Goal: Navigation & Orientation: Find specific page/section

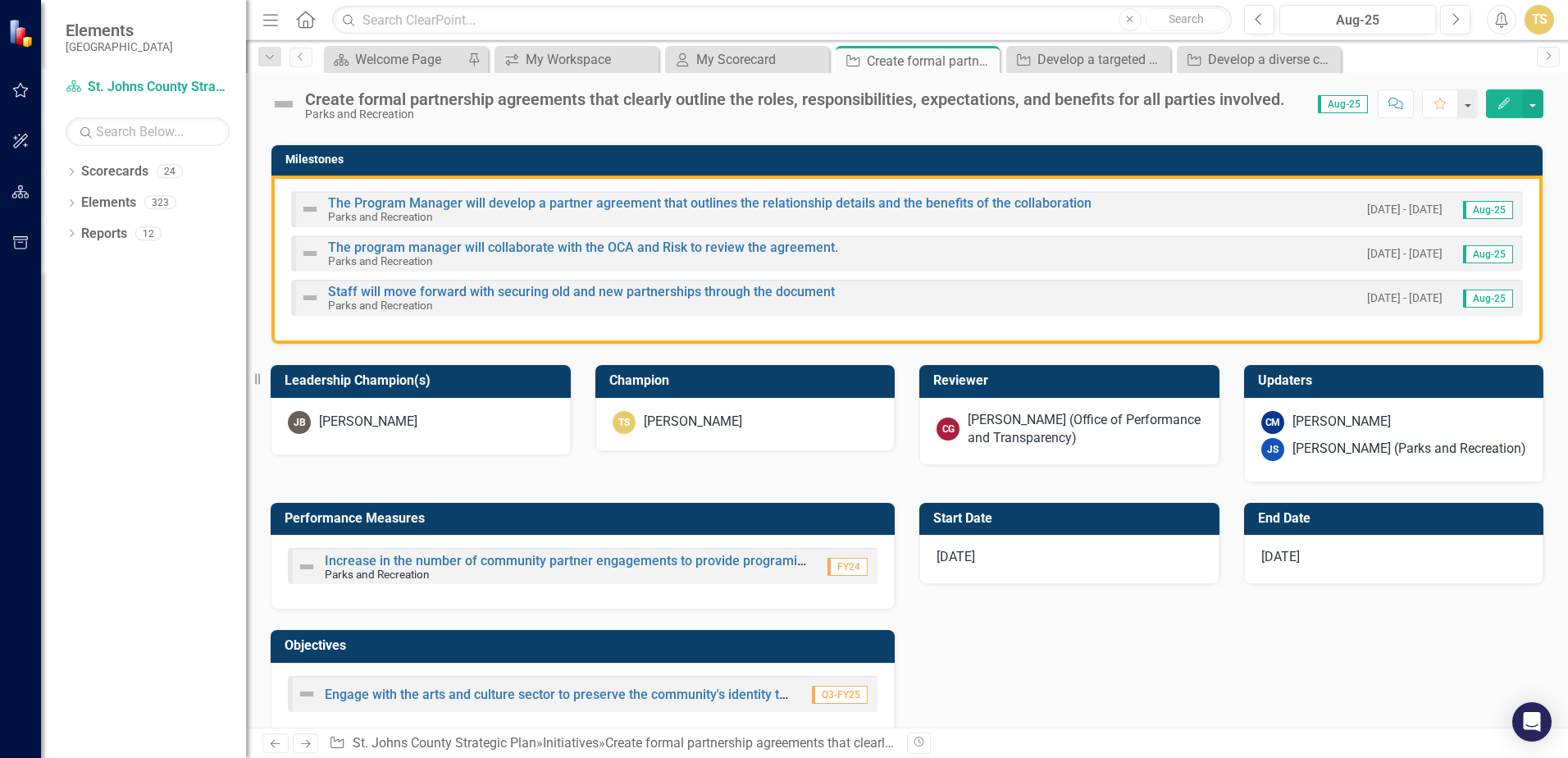
scroll to position [328, 0]
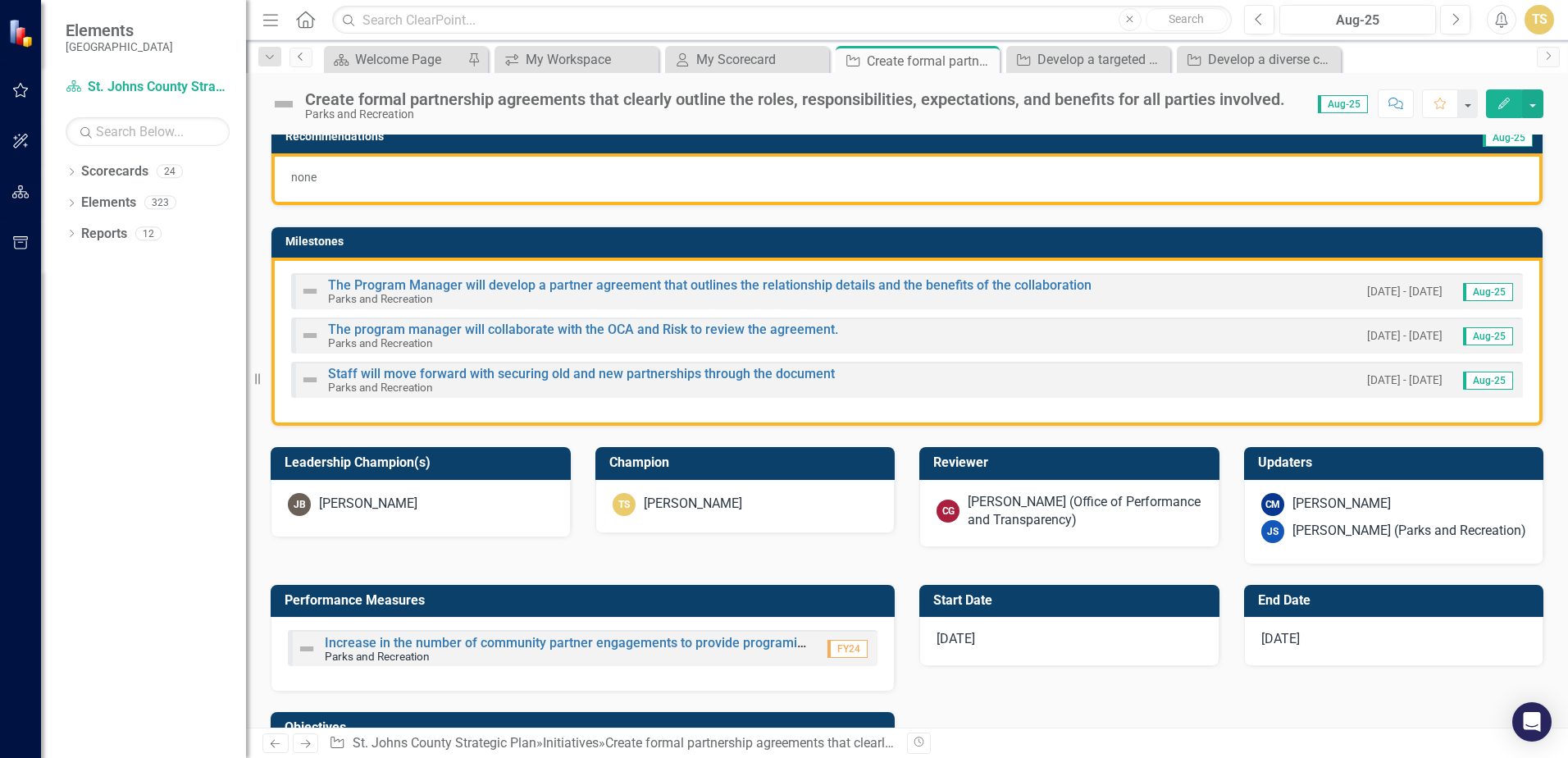
click at [308, 59] on link "Previous" at bounding box center [301, 57] width 23 height 20
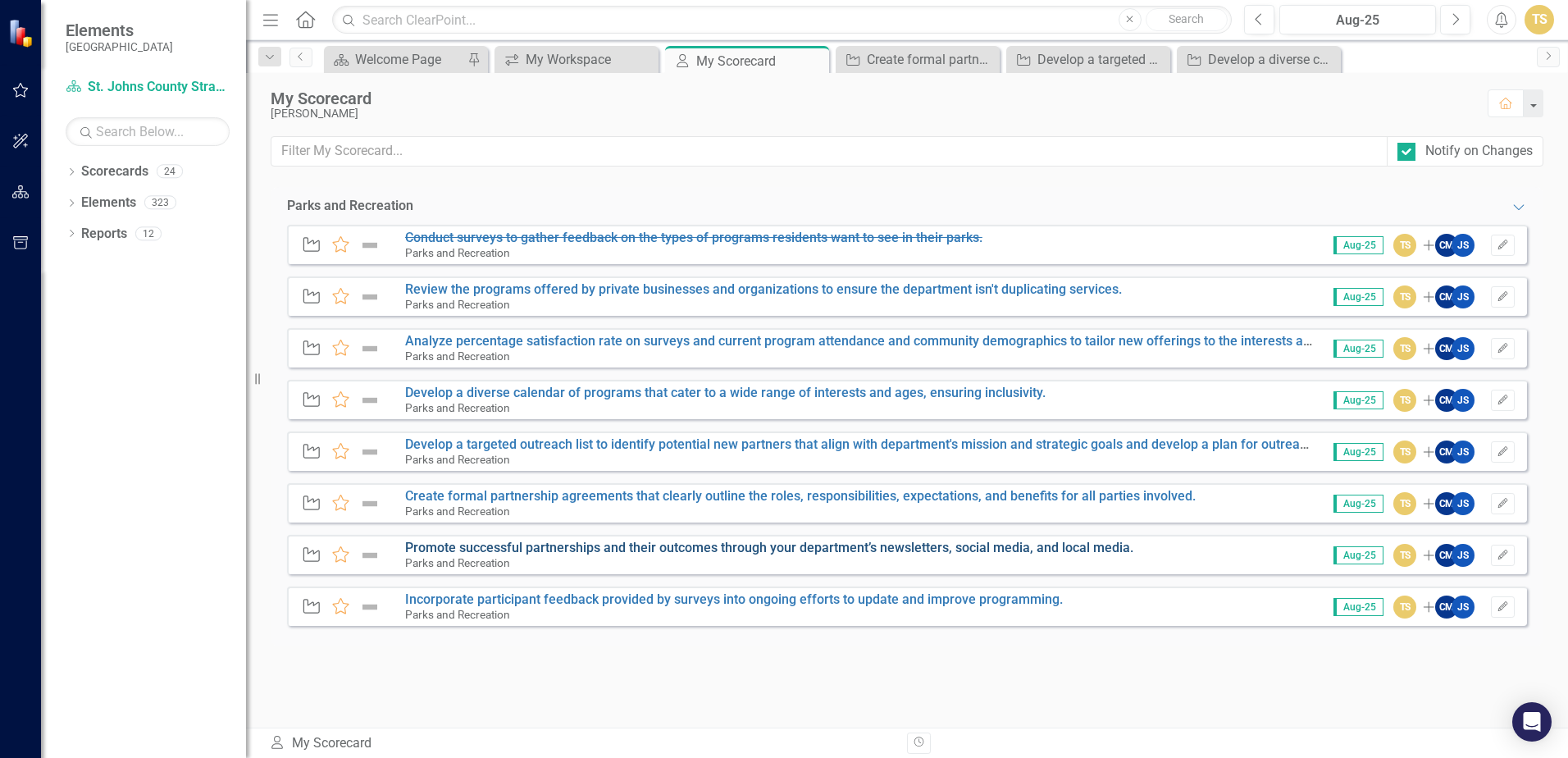
click at [508, 546] on link "Promote successful partnerships and their outcomes through your department’s ne…" at bounding box center [769, 547] width 728 height 15
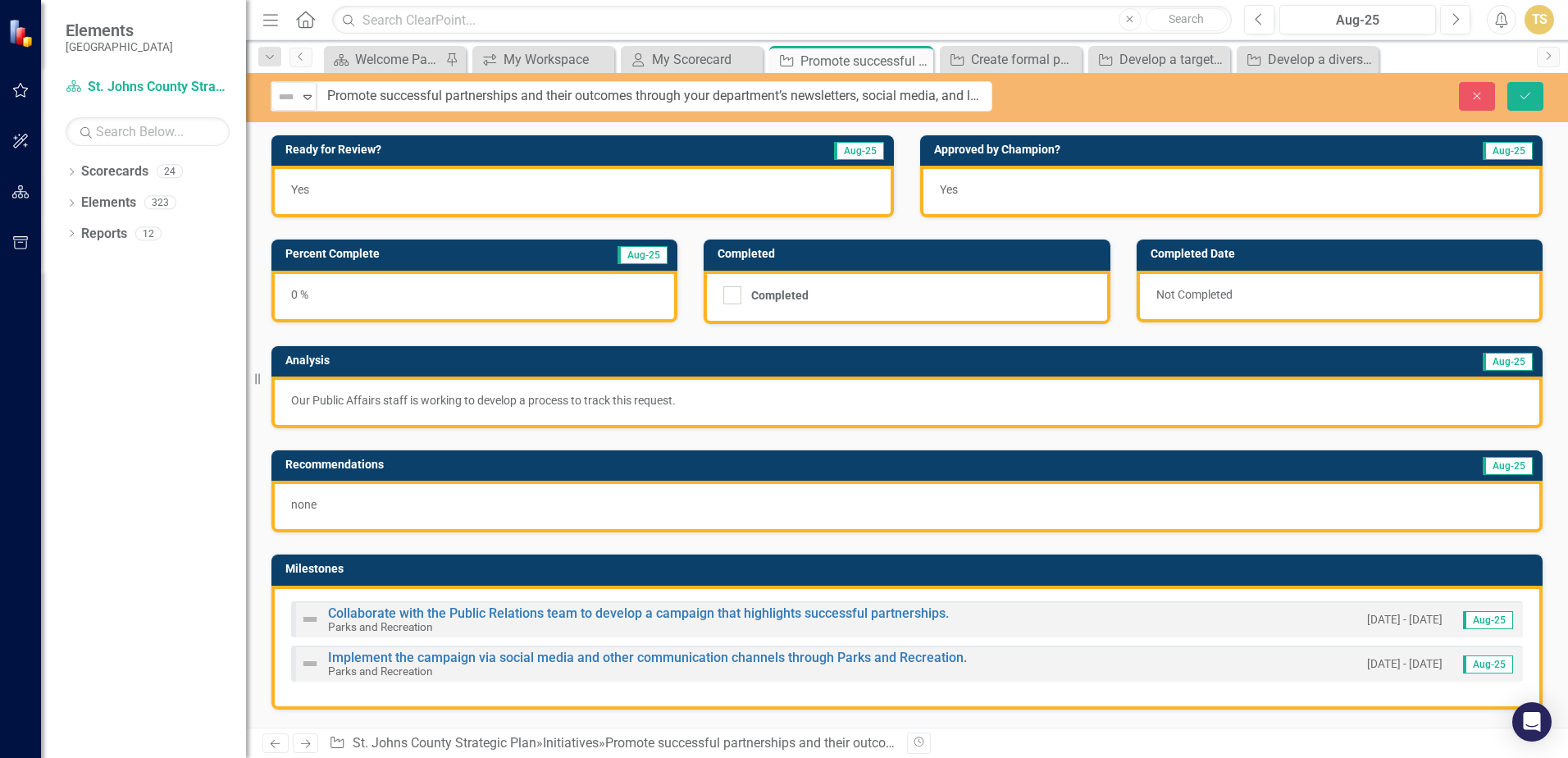
drag, startPoint x: 1218, startPoint y: 99, endPoint x: 600, endPoint y: 94, distance: 618.0
drag, startPoint x: 323, startPoint y: 91, endPoint x: 1081, endPoint y: 100, distance: 758.1
click at [1081, 100] on div "Not Defined Expand Promote successful partnerships and their outcomes through y…" at bounding box center [907, 96] width 1322 height 30
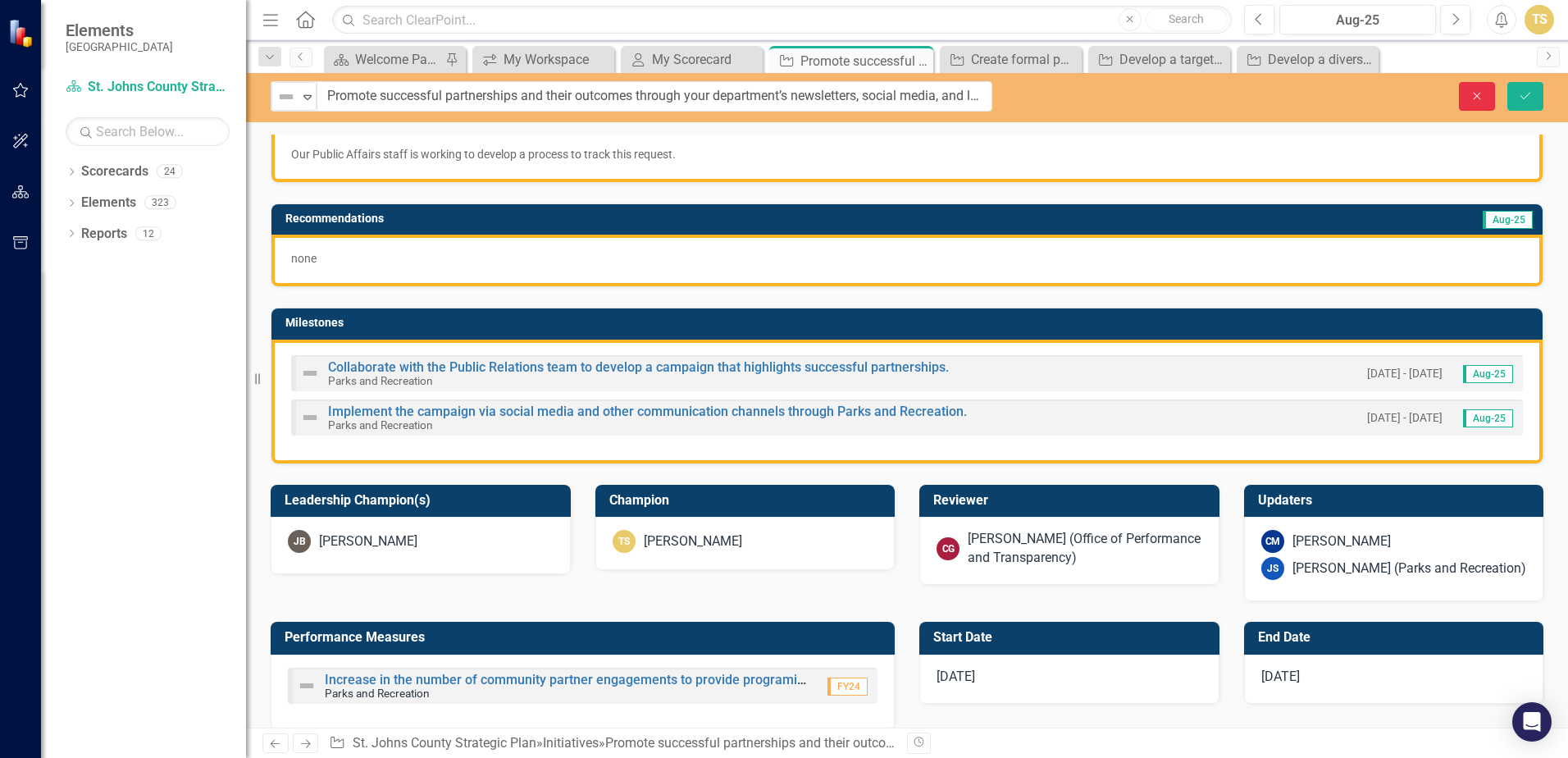
click at [1469, 101] on icon "Close" at bounding box center [1476, 95] width 15 height 11
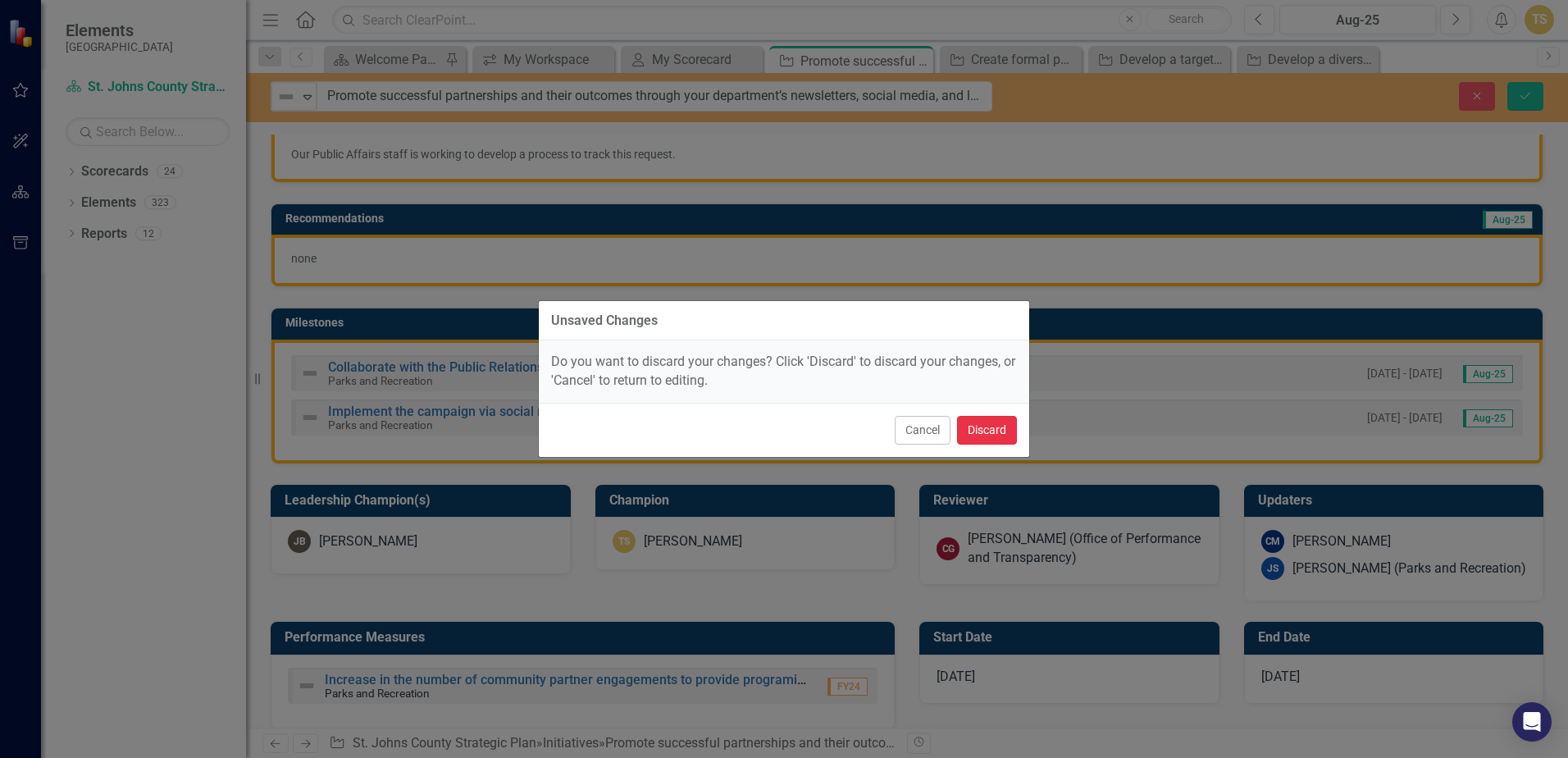
click at [994, 431] on button "Discard" at bounding box center [987, 430] width 60 height 29
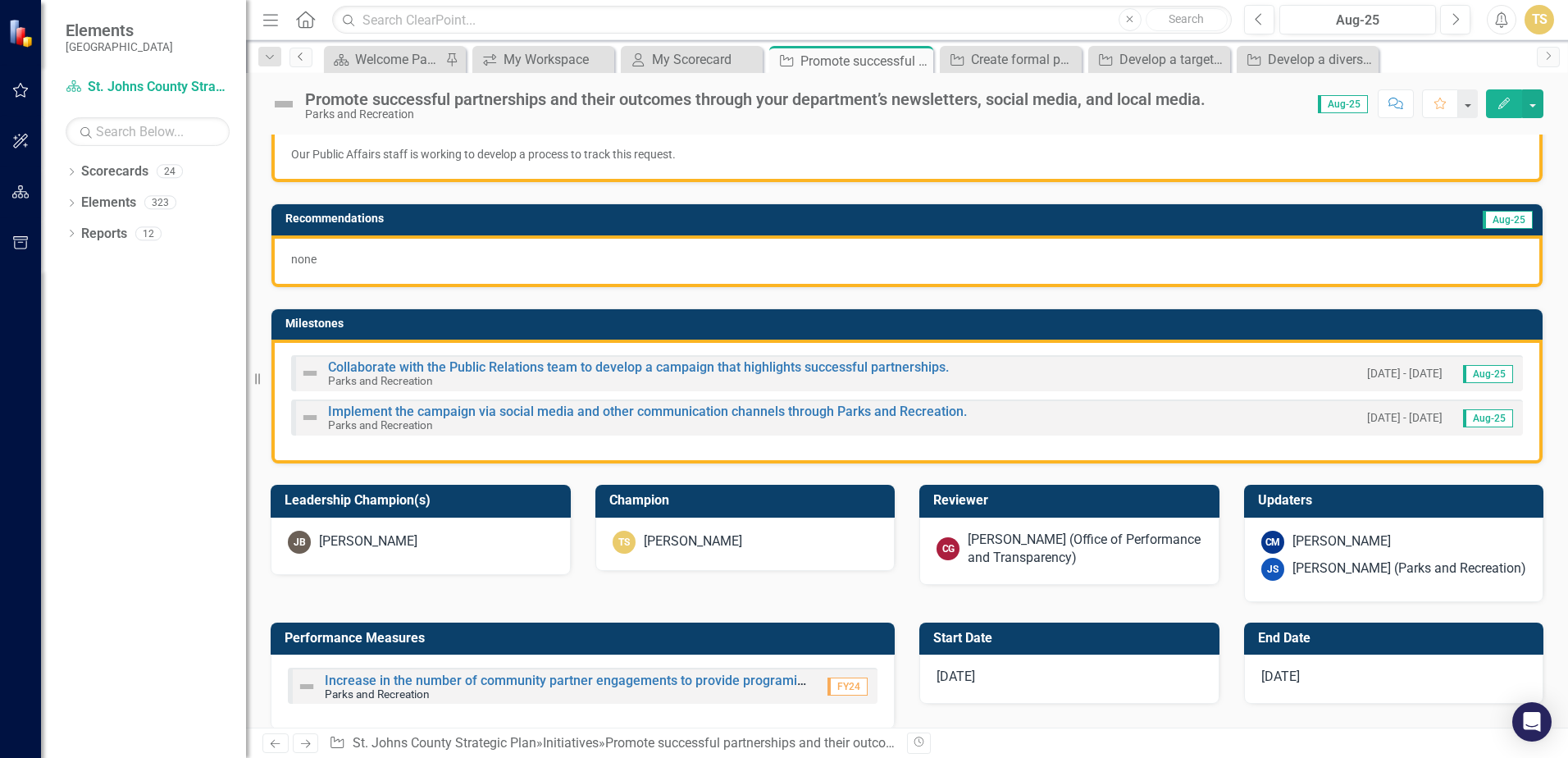
click at [299, 63] on link "Previous" at bounding box center [301, 57] width 23 height 20
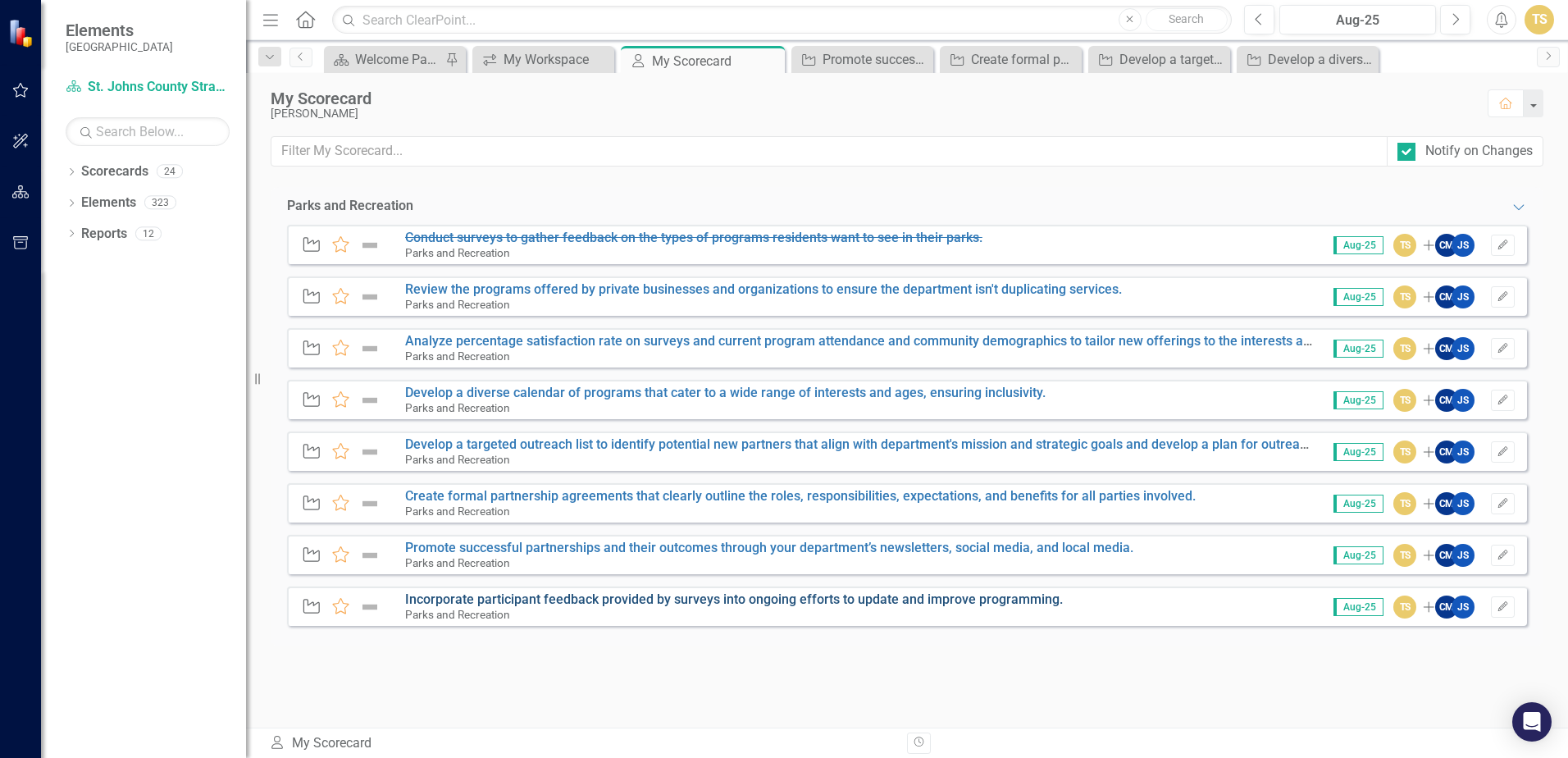
click at [488, 600] on link "Incorporate participant feedback provided by surveys into ongoing efforts to up…" at bounding box center [734, 599] width 658 height 15
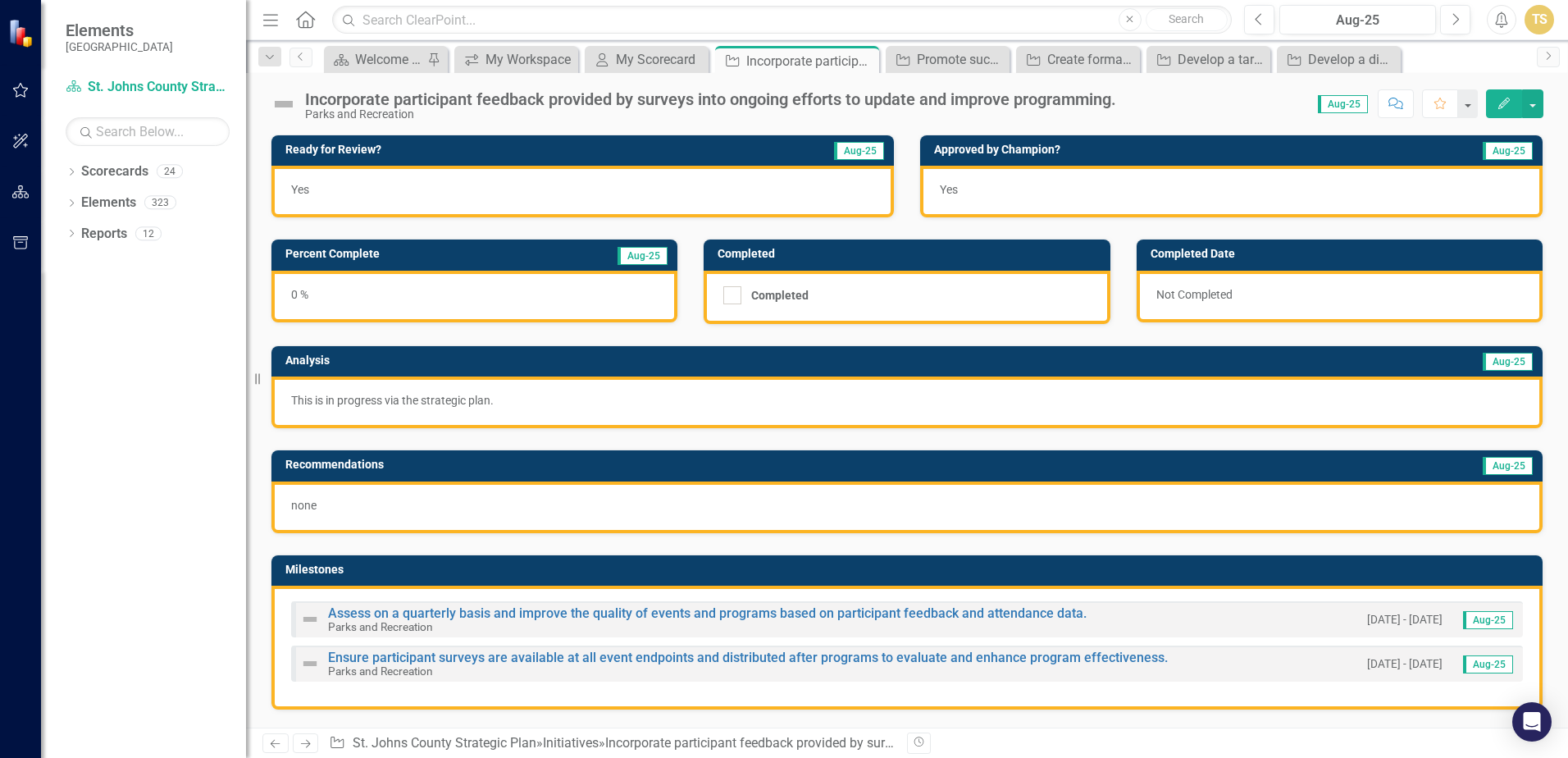
click at [307, 101] on div "Incorporate participant feedback provided by surveys into ongoing efforts to up…" at bounding box center [710, 98] width 811 height 18
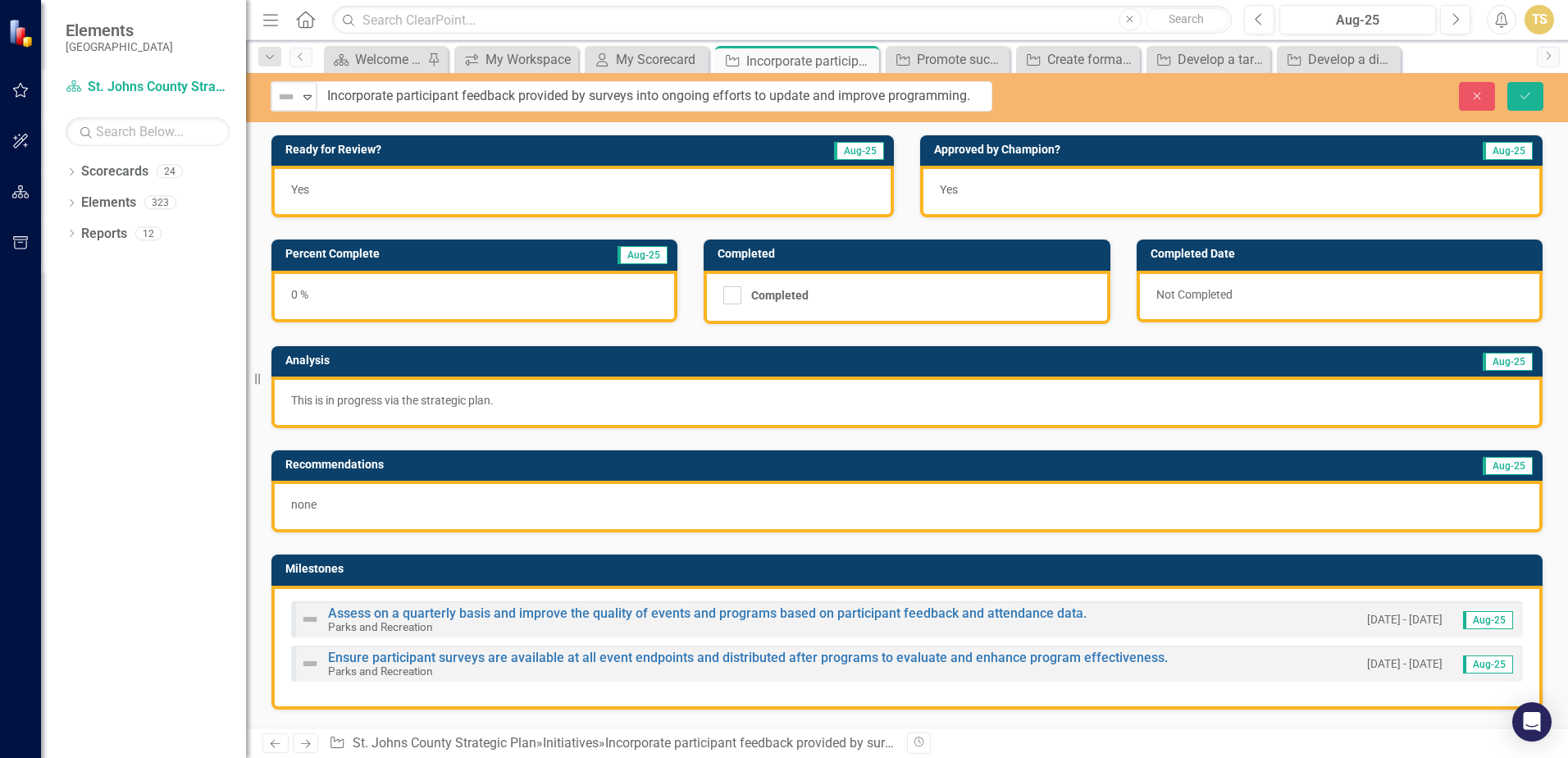
drag, startPoint x: 306, startPoint y: 101, endPoint x: 984, endPoint y: 95, distance: 678.0
click at [984, 95] on input "Incorporate participant feedback provided by surveys into ongoing efforts to up…" at bounding box center [655, 96] width 675 height 30
drag, startPoint x: 984, startPoint y: 95, endPoint x: 304, endPoint y: 51, distance: 681.4
click at [304, 51] on div "Menu Home Search Close Search Previous Aug-25 Next Alerts TS User Edit Profile …" at bounding box center [907, 379] width 1322 height 758
click at [1486, 94] on button "Close" at bounding box center [1477, 97] width 36 height 29
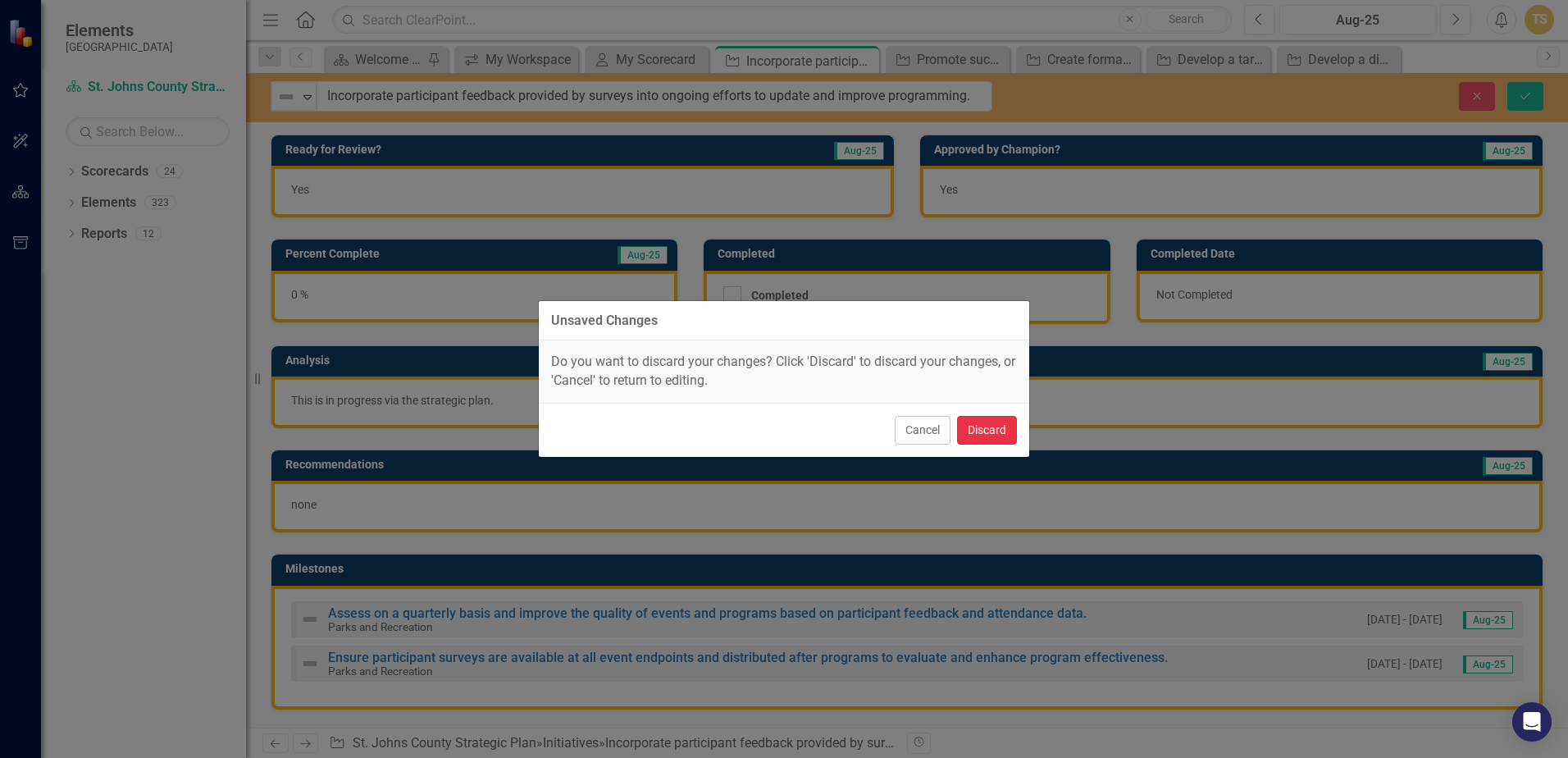
click at [990, 432] on button "Discard" at bounding box center [987, 430] width 60 height 29
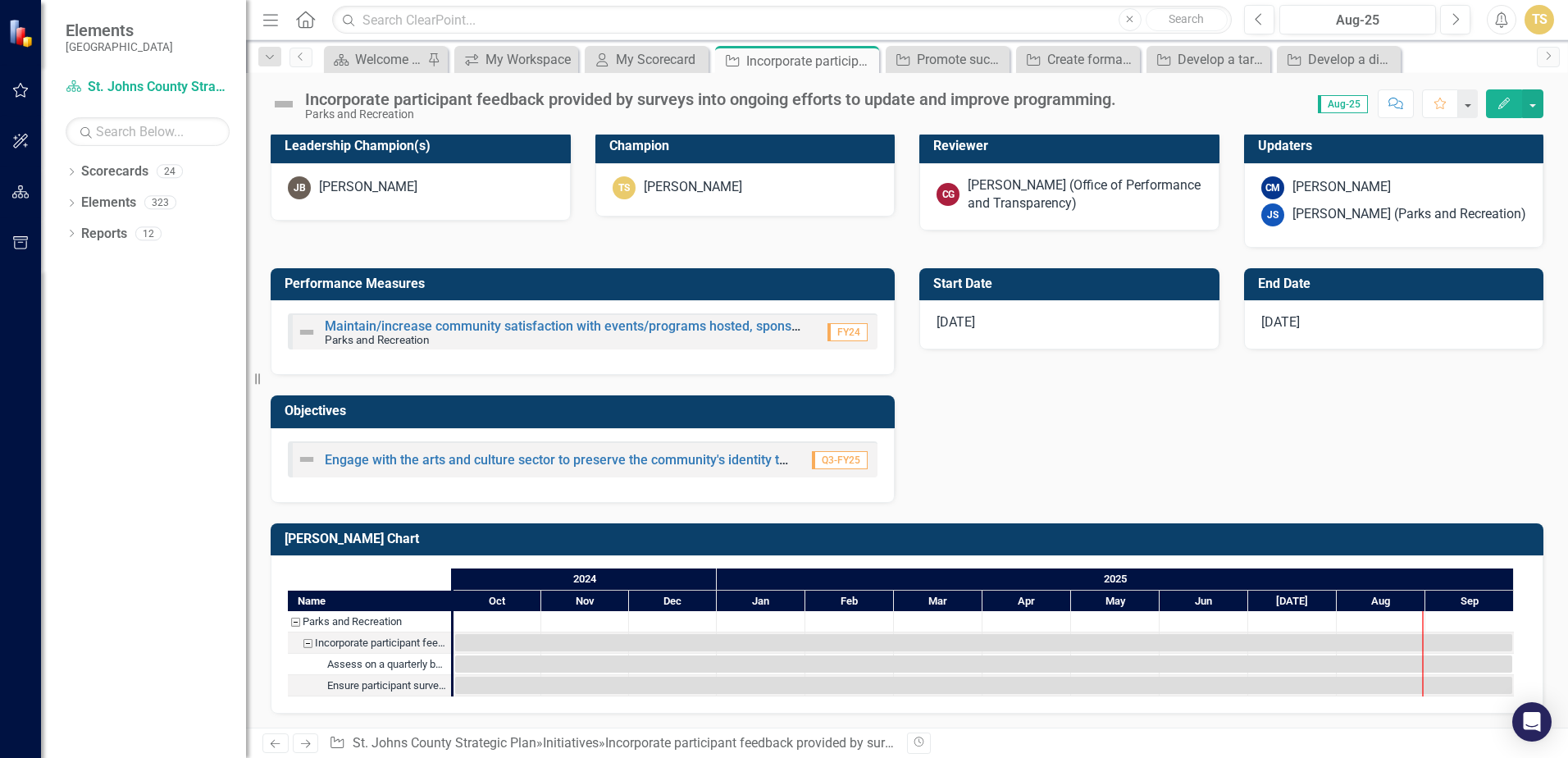
scroll to position [603, 0]
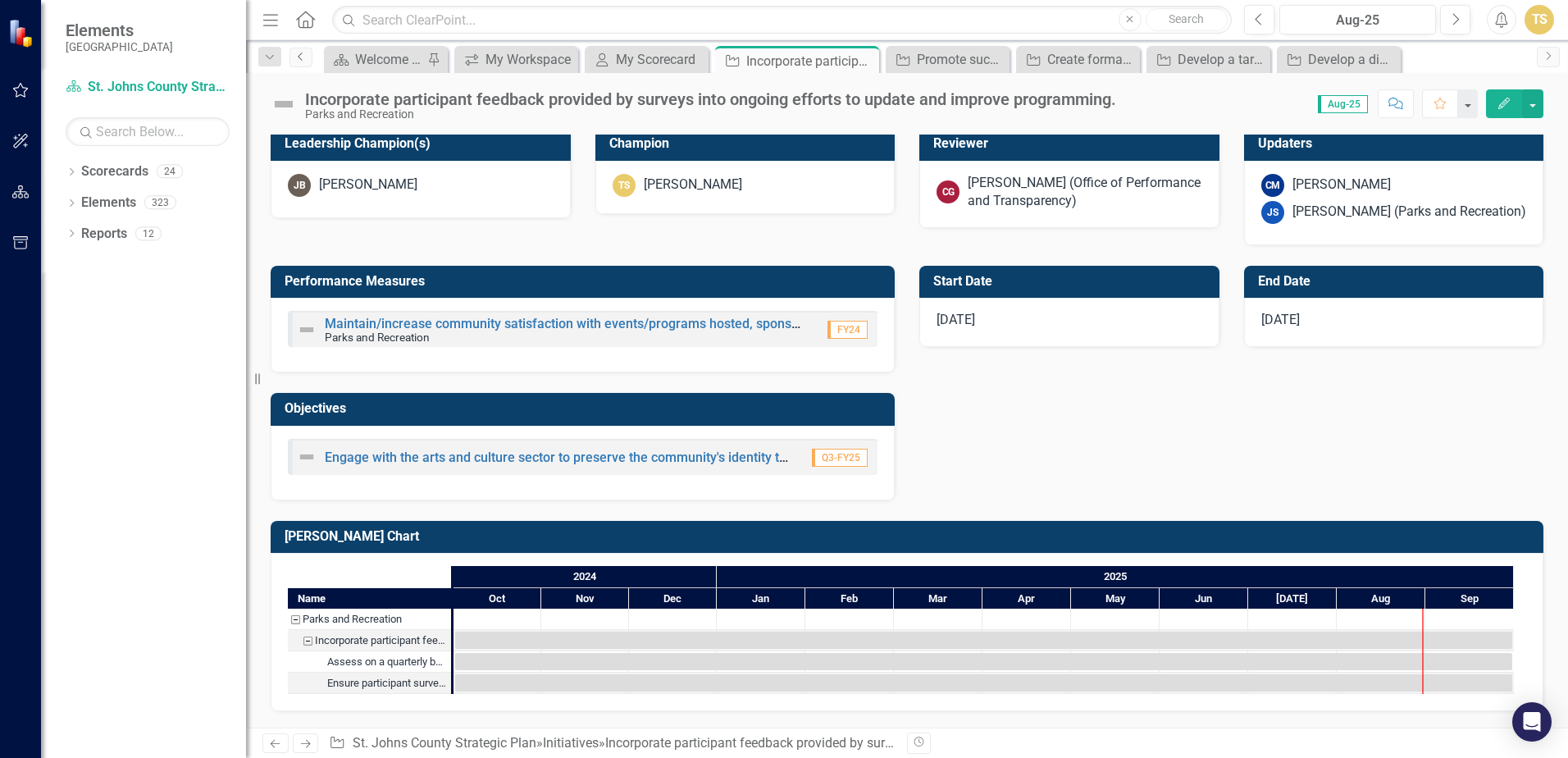
click at [302, 55] on icon "Previous" at bounding box center [301, 56] width 13 height 9
